Goal: Share content: Share content

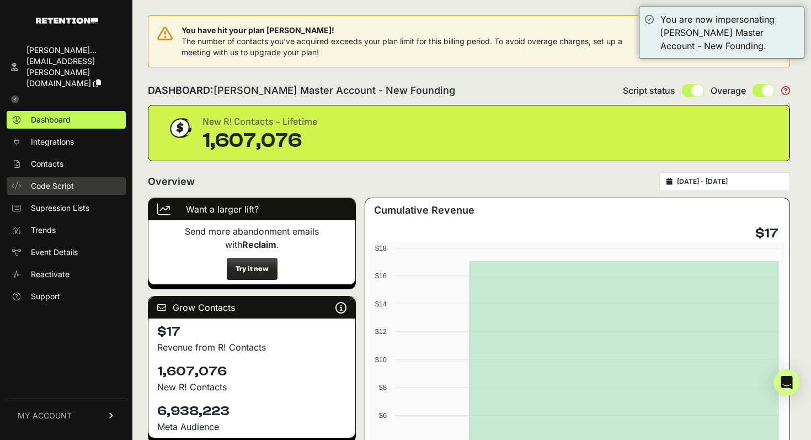
click at [50, 180] on span "Code Script" at bounding box center [52, 185] width 43 height 11
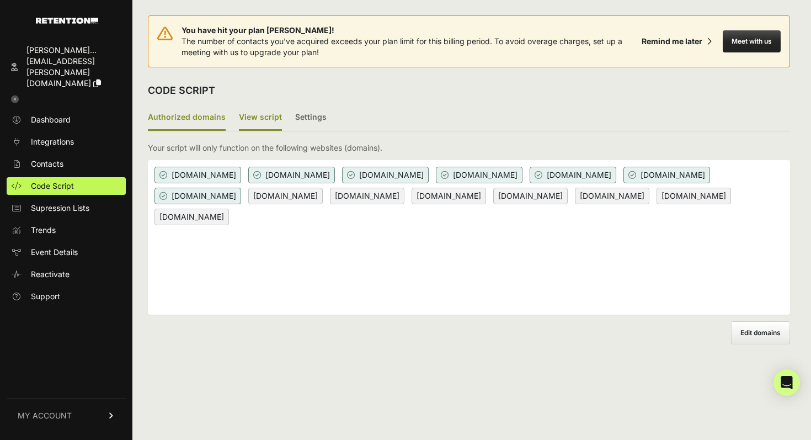
click at [241, 119] on label "View script" at bounding box center [260, 118] width 43 height 26
click at [0, 0] on input "View script" at bounding box center [0, 0] width 0 height 0
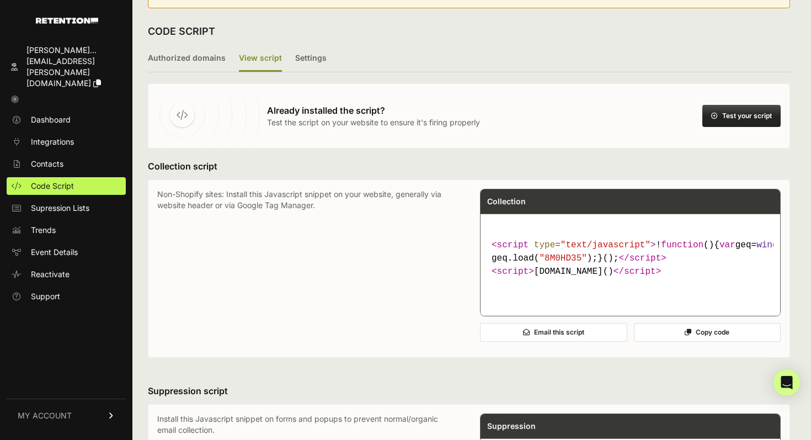
scroll to position [61, 0]
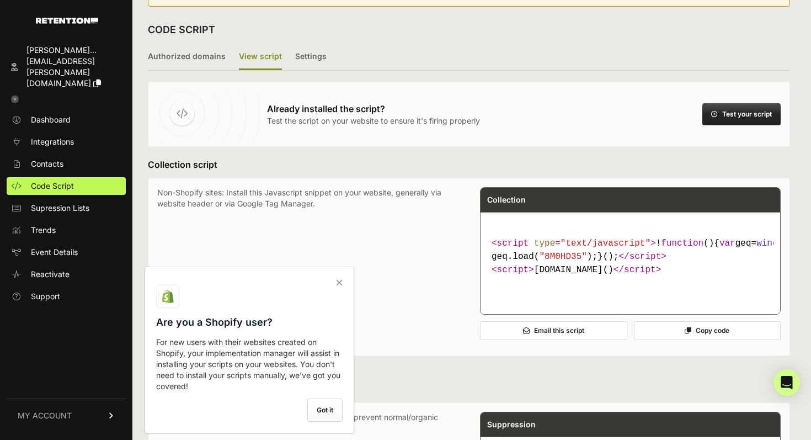
click at [556, 340] on button "Email this script" at bounding box center [553, 330] width 147 height 19
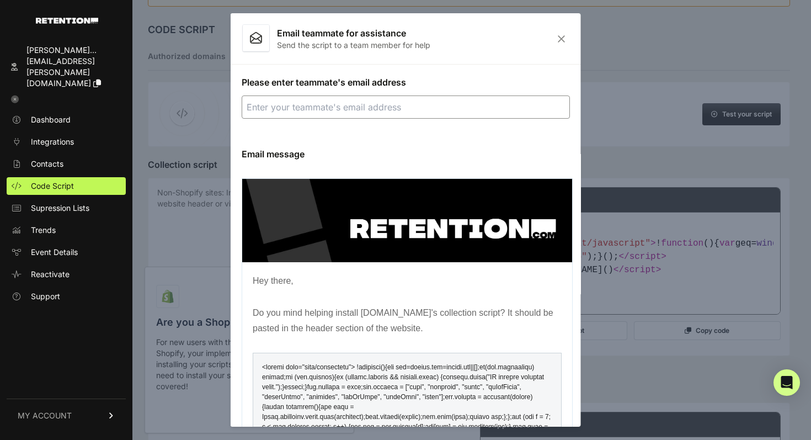
click at [322, 107] on input "email" at bounding box center [406, 106] width 328 height 23
type input "earl@rifttv.com"
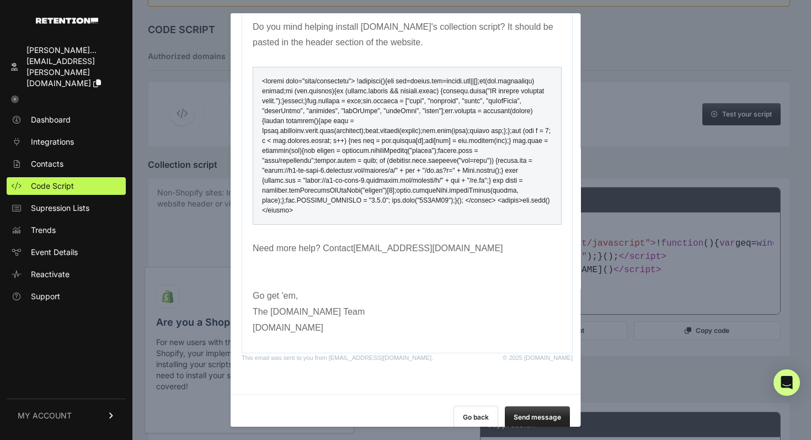
scroll to position [290, 0]
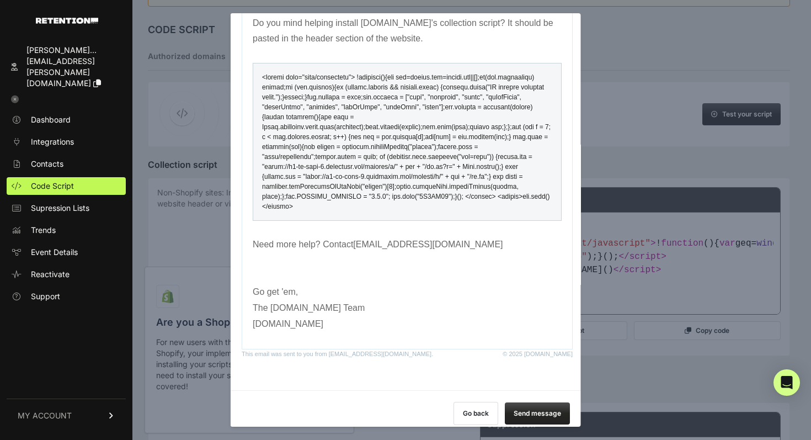
click at [536, 409] on button "Send message" at bounding box center [537, 413] width 65 height 22
